Goal: Submit feedback/report problem

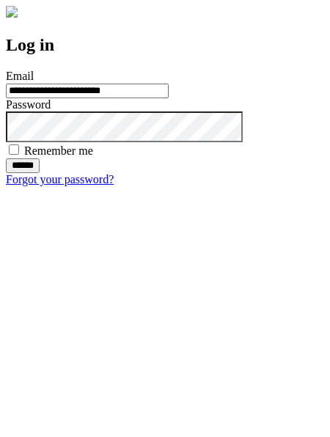
type input "**********"
click at [40, 173] on input "******" at bounding box center [23, 165] width 34 height 15
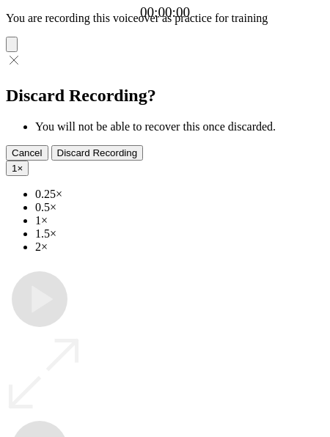
type input "**********"
